Goal: Use online tool/utility: Utilize a website feature to perform a specific function

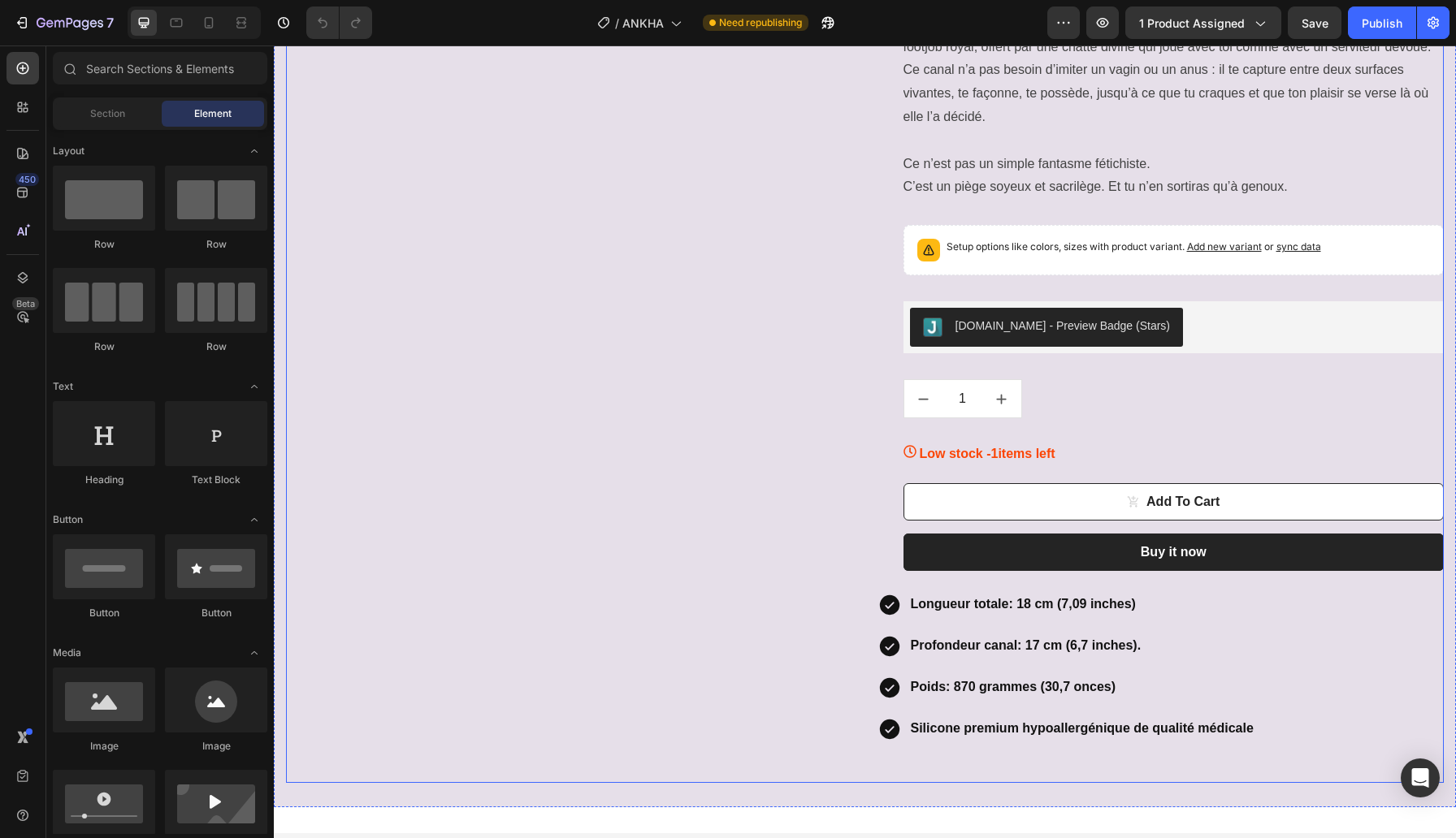
scroll to position [162, 0]
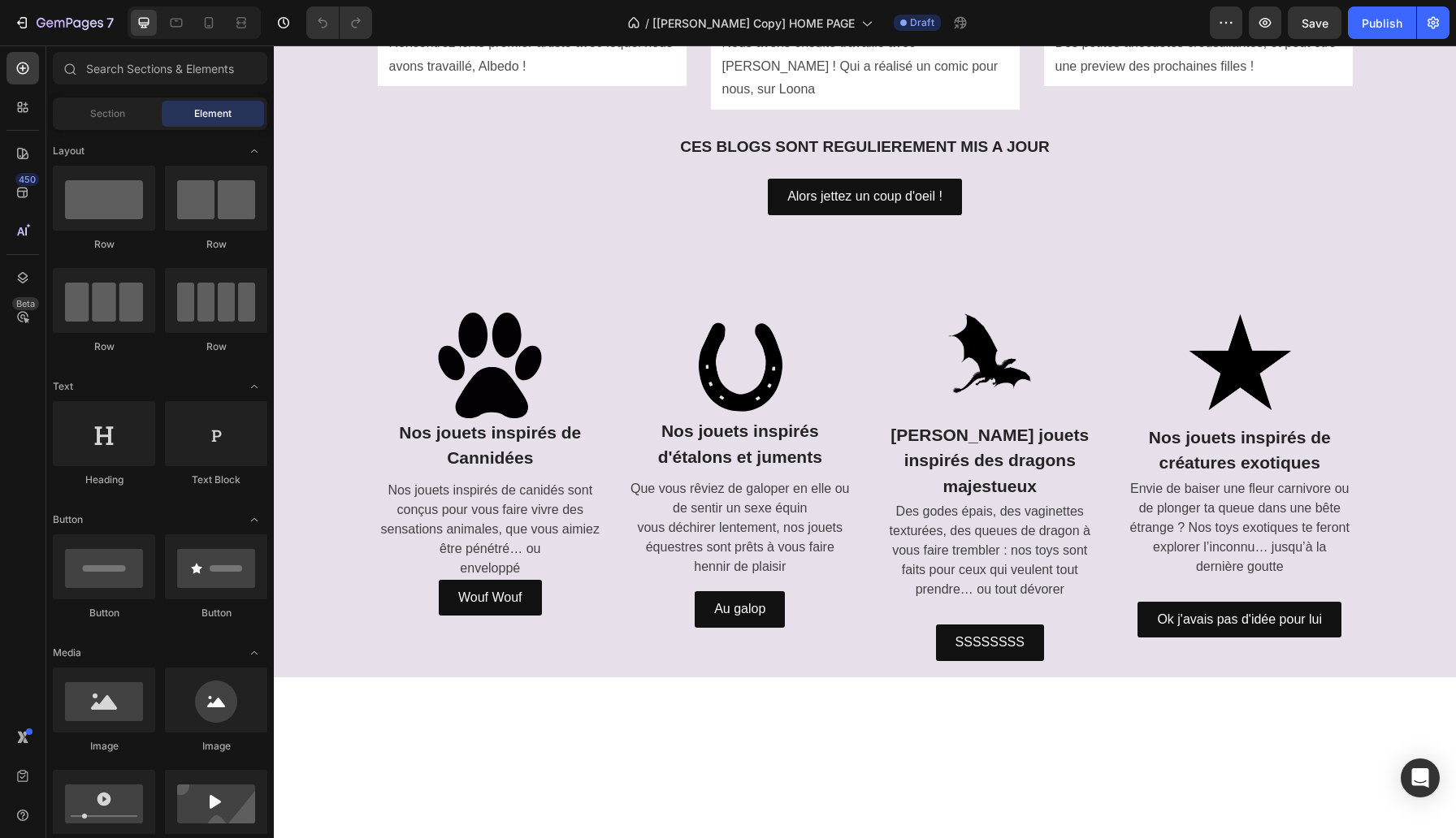
scroll to position [2033, 0]
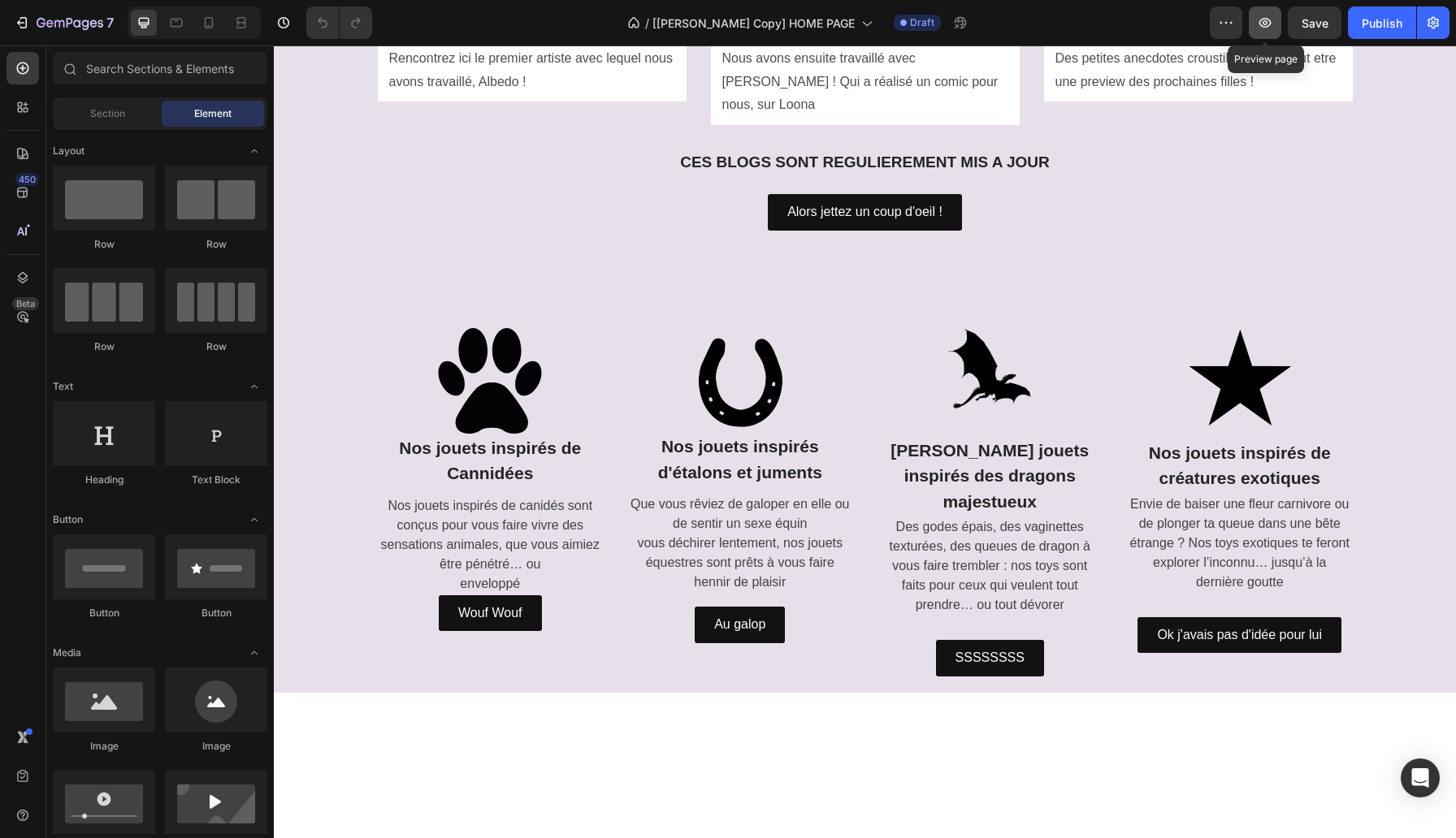
click at [1267, 29] on icon "button" at bounding box center [1265, 22] width 16 height 16
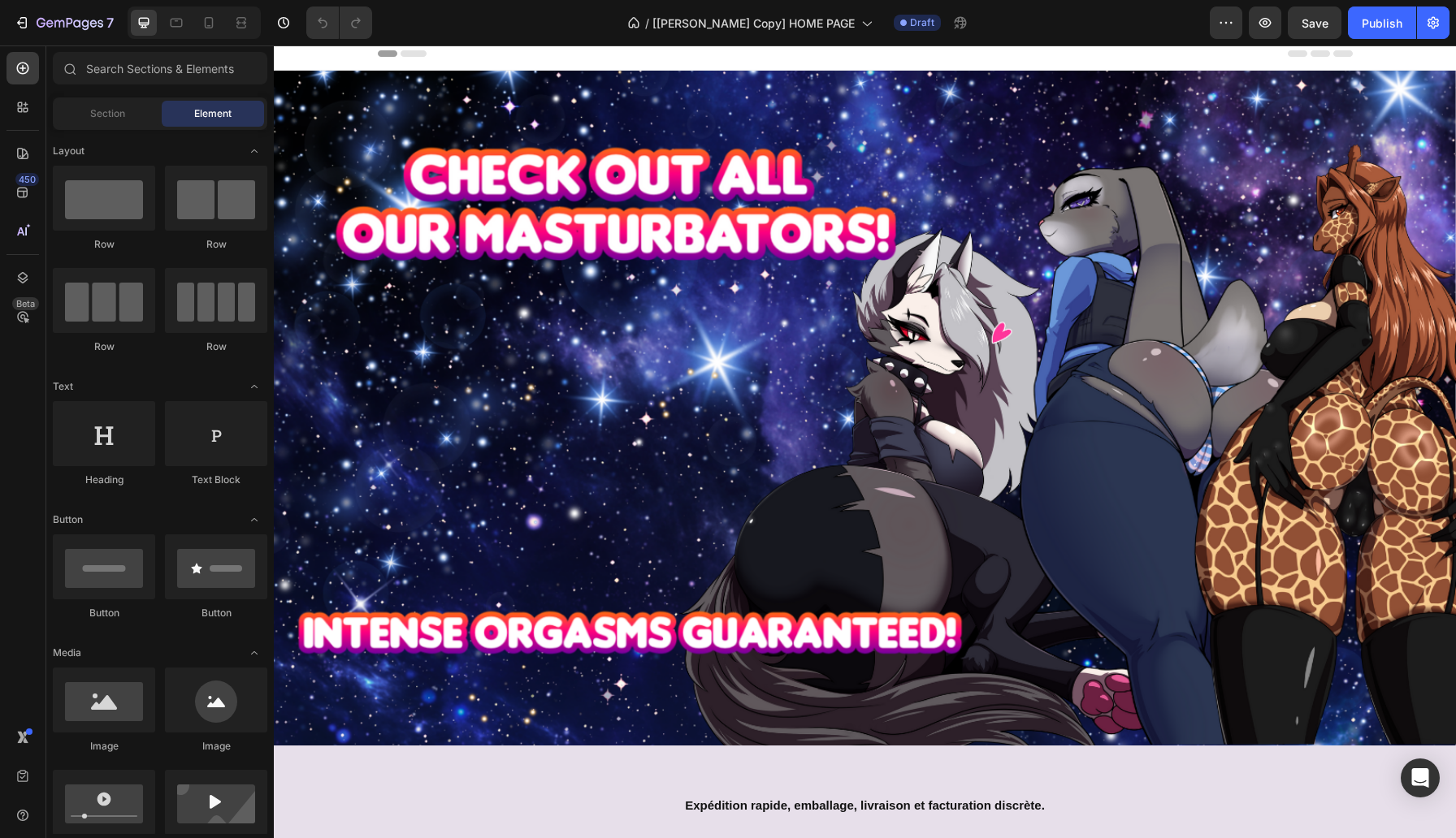
scroll to position [0, 0]
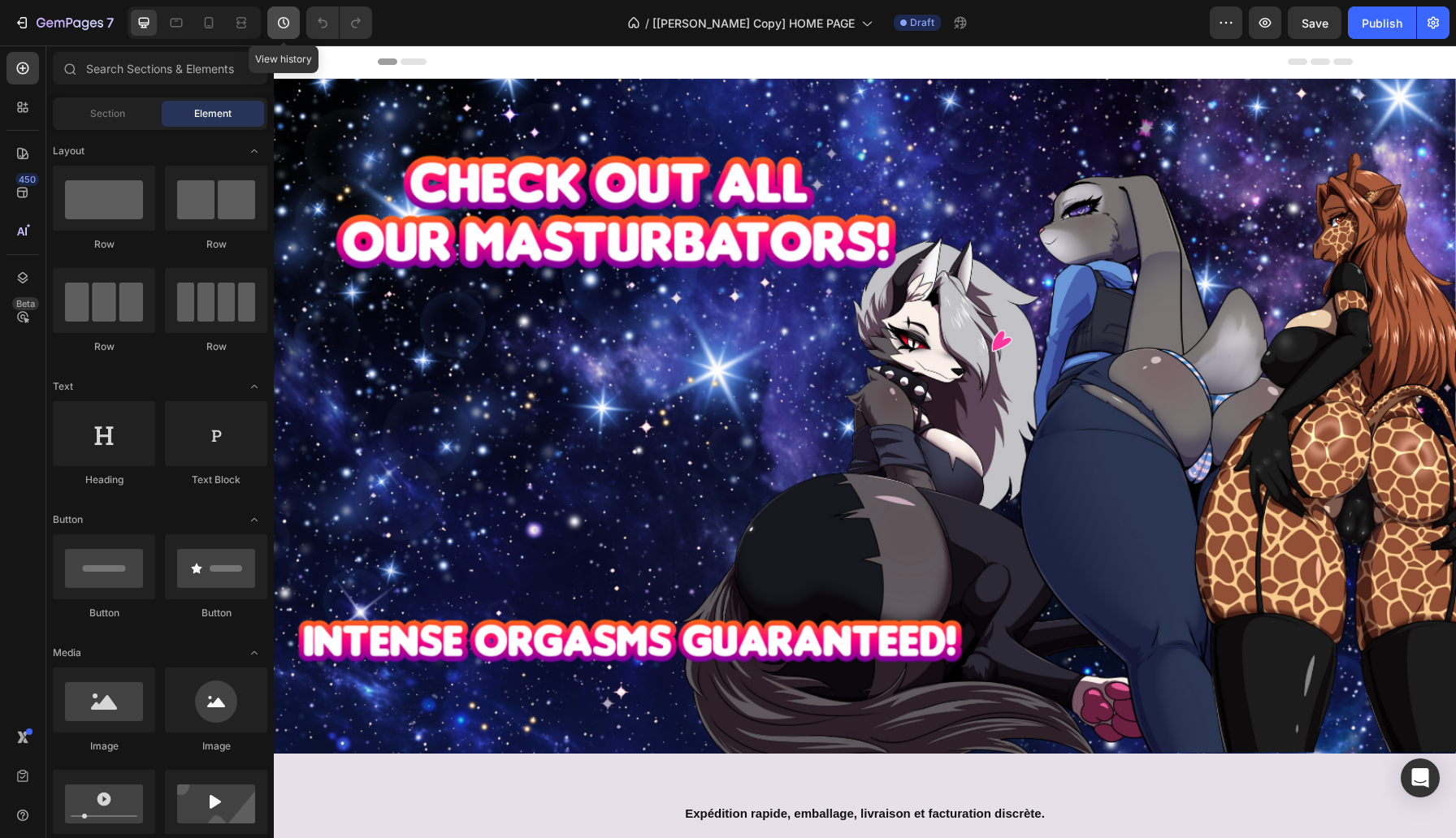
click at [284, 27] on icon "button" at bounding box center [283, 22] width 11 height 11
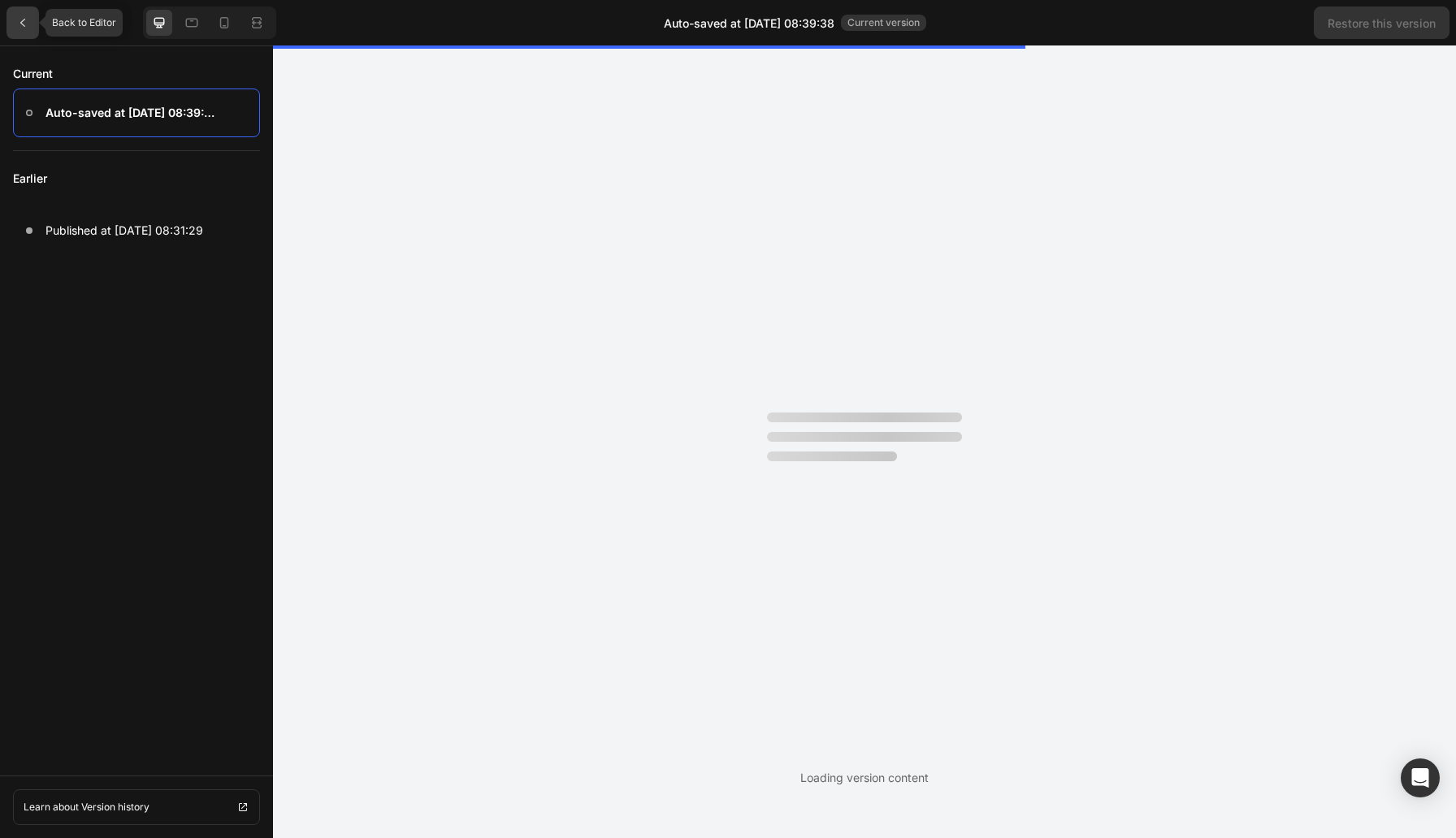
click at [26, 22] on icon at bounding box center [22, 22] width 13 height 13
